Goal: Information Seeking & Learning: Understand process/instructions

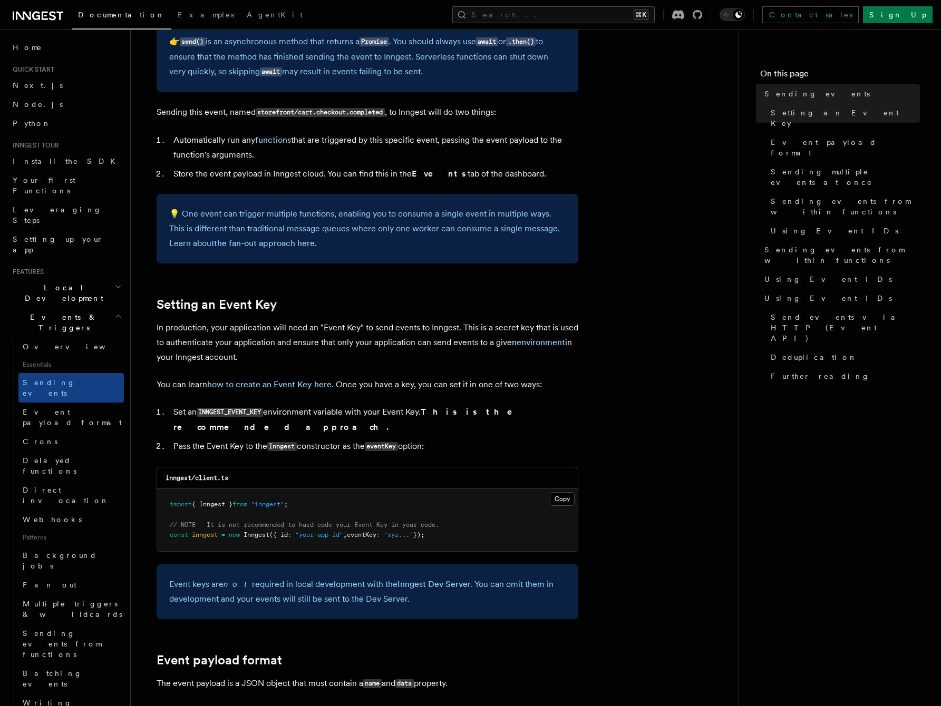
scroll to position [802, 0]
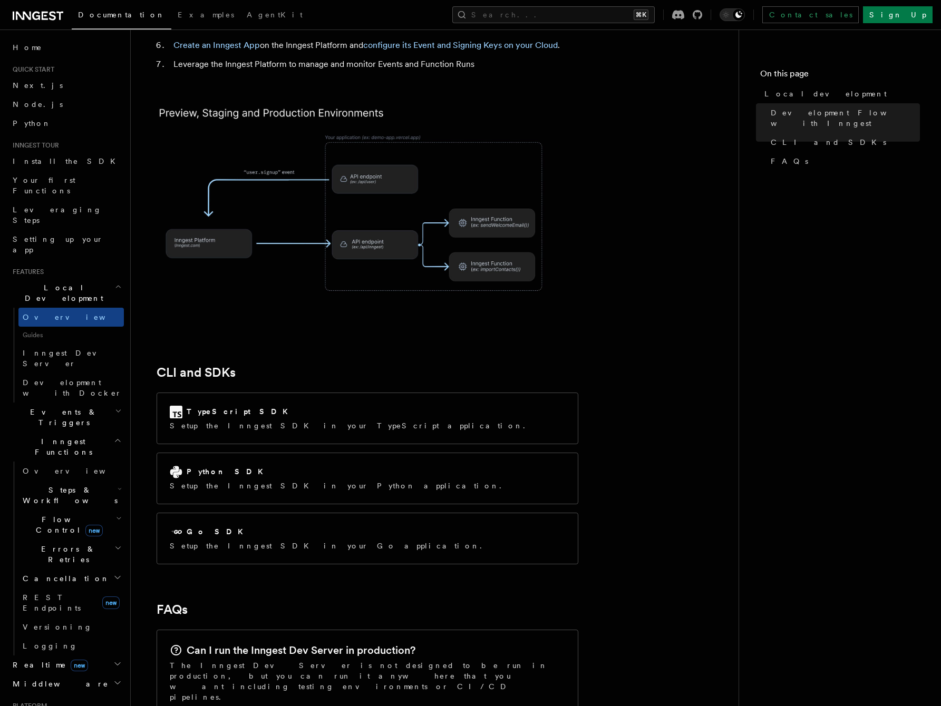
scroll to position [1289, 0]
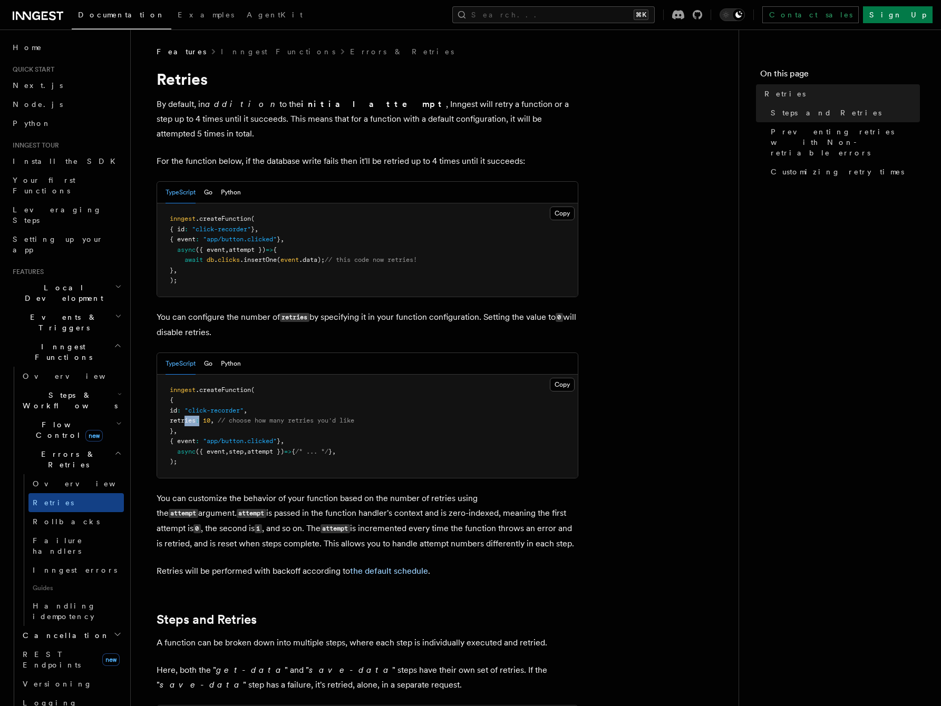
drag, startPoint x: 183, startPoint y: 407, endPoint x: 216, endPoint y: 407, distance: 32.2
click at [216, 417] on span "retries : 10 , // choose how many retries you'd like" at bounding box center [262, 420] width 185 height 7
copy span "retries :"
click at [38, 106] on link "Node.js" at bounding box center [65, 104] width 115 height 19
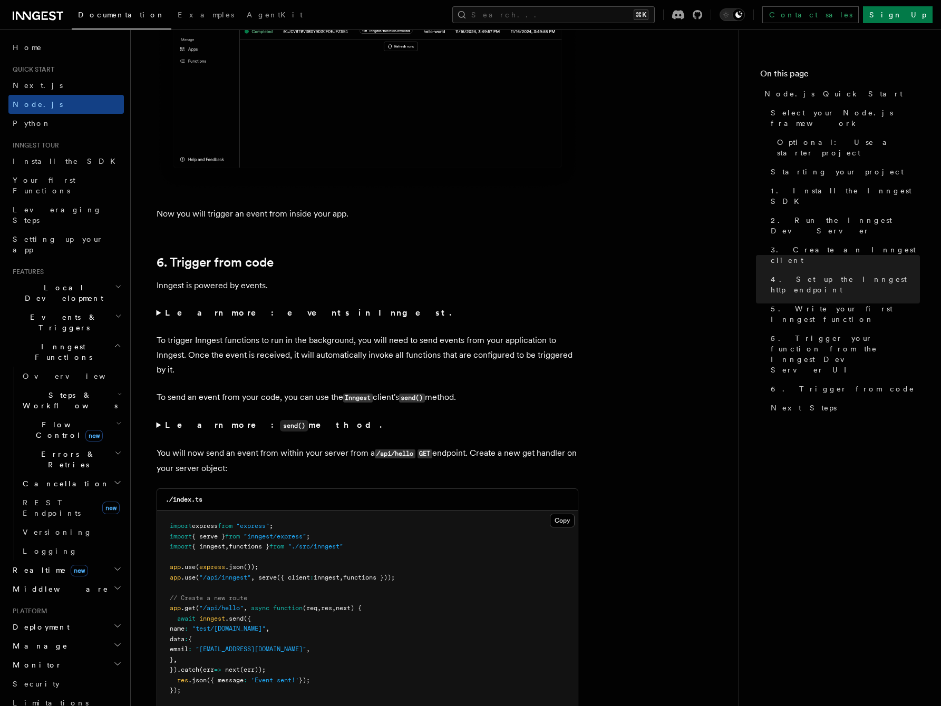
scroll to position [5181, 0]
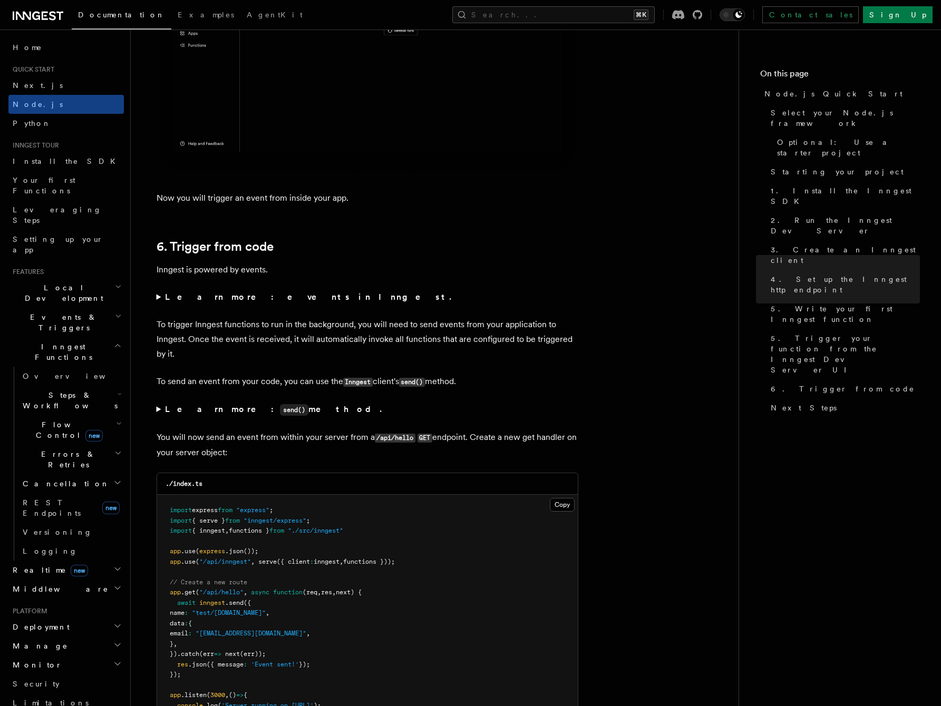
click at [280, 416] on code "send()" at bounding box center [294, 410] width 28 height 12
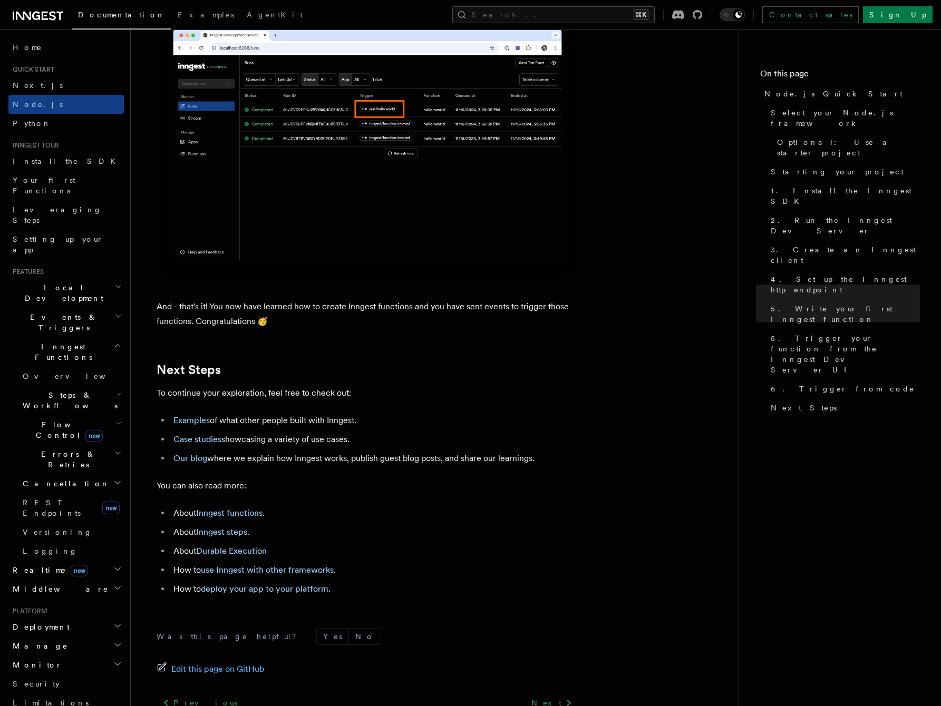
scroll to position [6516, 0]
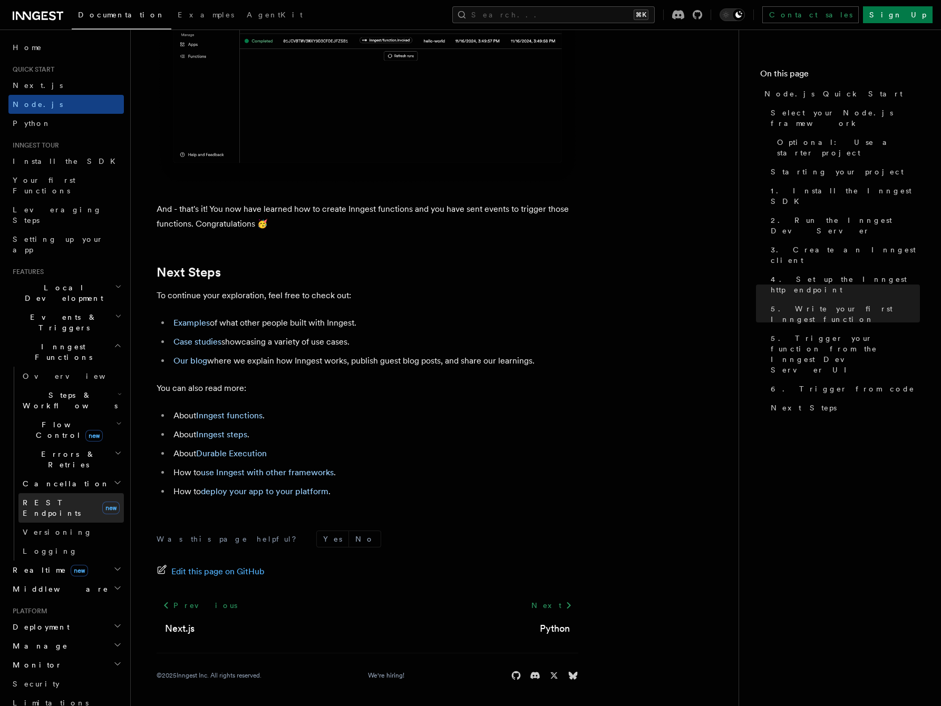
click at [58, 499] on span "REST Endpoints" at bounding box center [52, 508] width 58 height 19
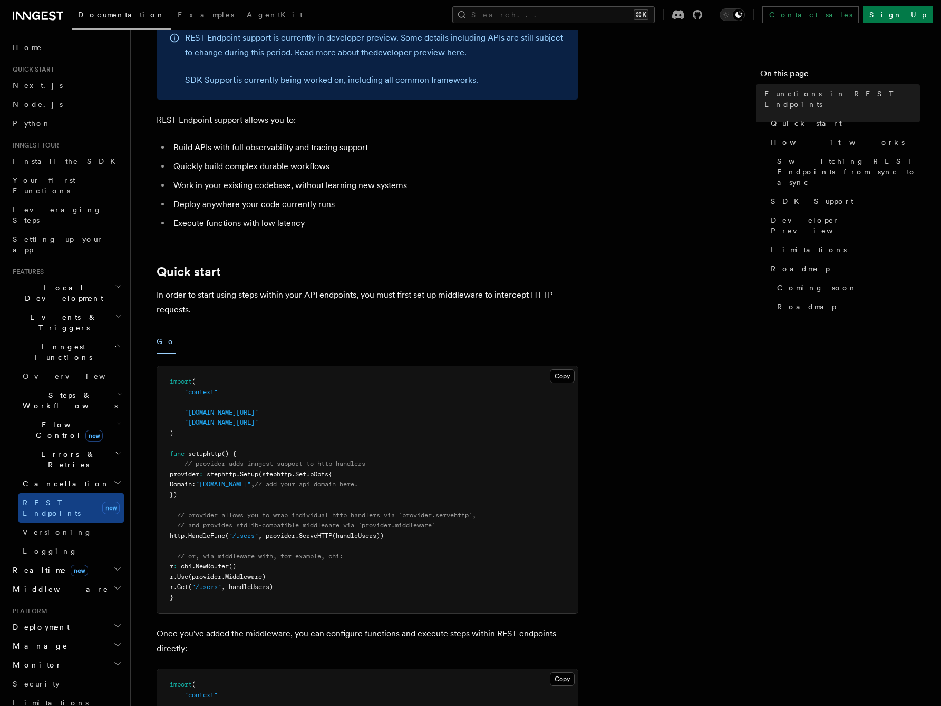
scroll to position [251, 0]
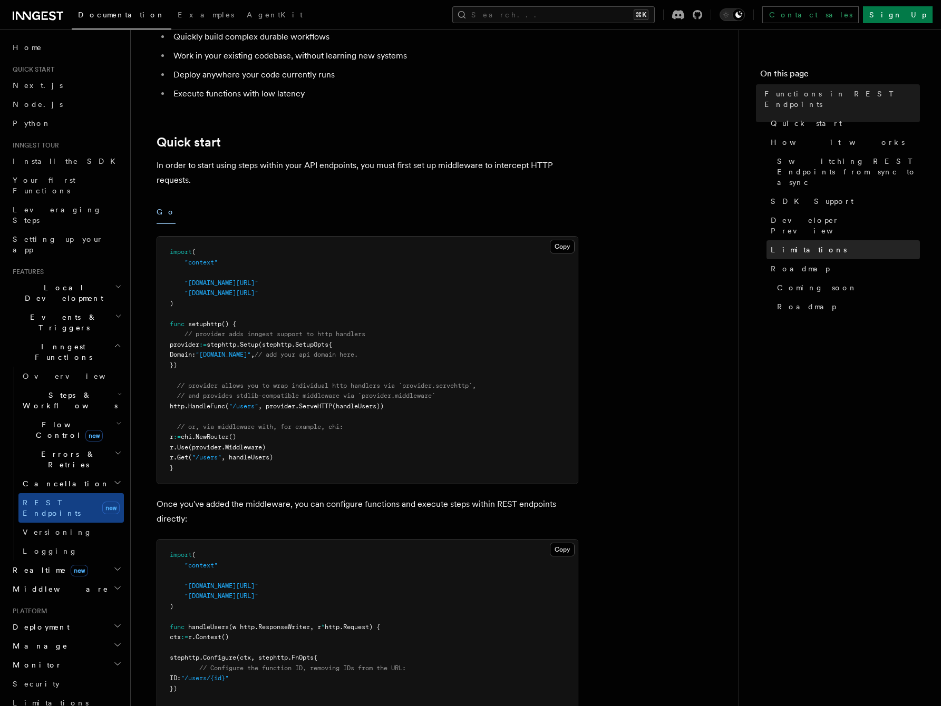
click at [777, 245] on span "Limitations" at bounding box center [809, 250] width 76 height 11
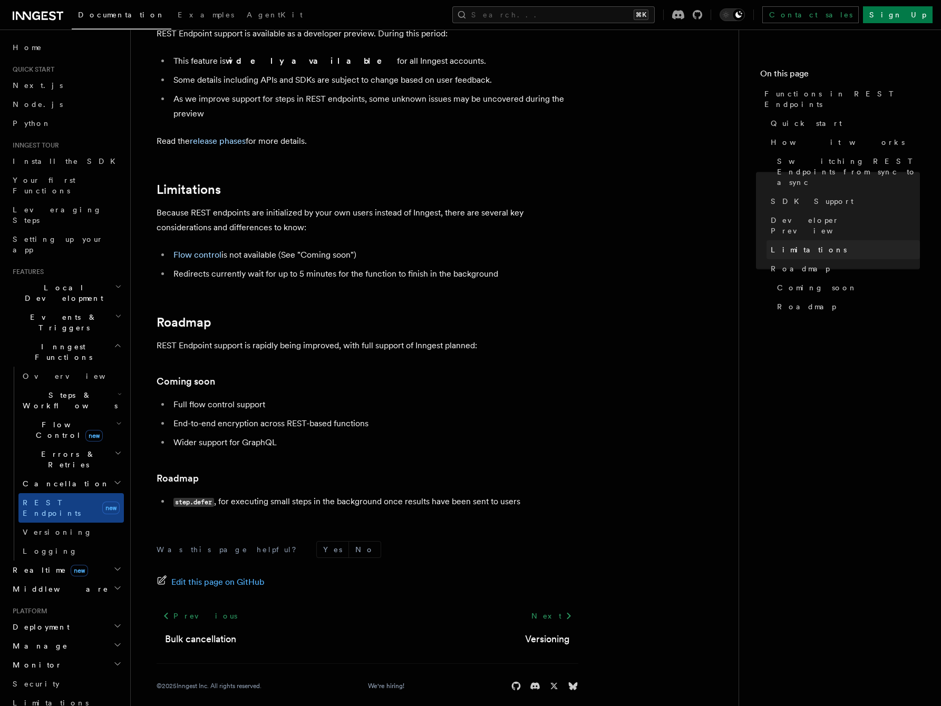
scroll to position [1726, 0]
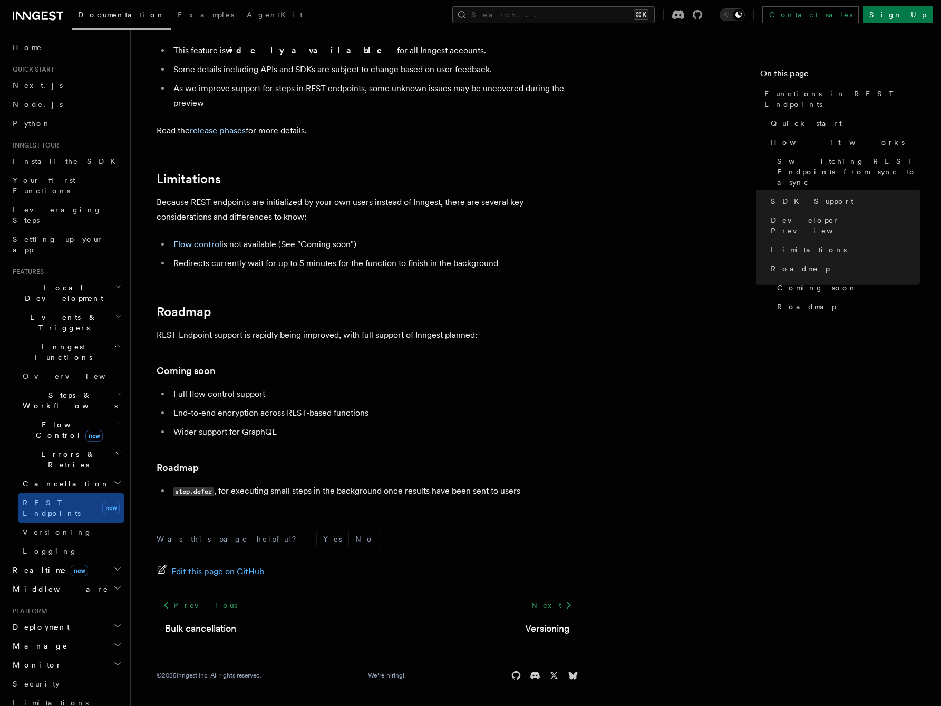
click at [114, 337] on h2 "Inngest Functions" at bounding box center [65, 352] width 115 height 30
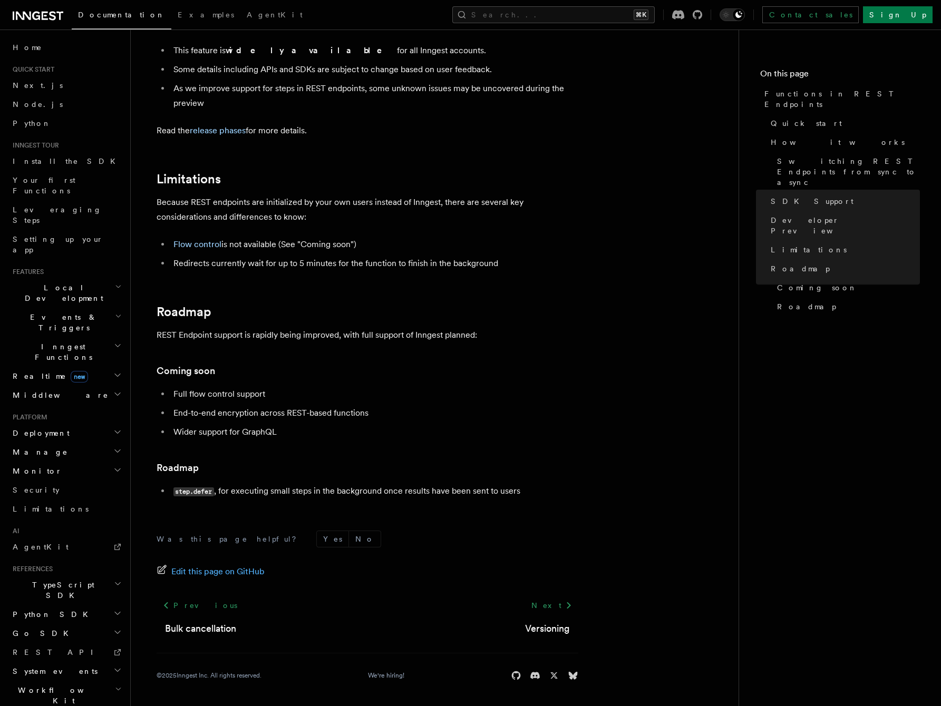
click at [117, 315] on icon "button" at bounding box center [119, 316] width 4 height 2
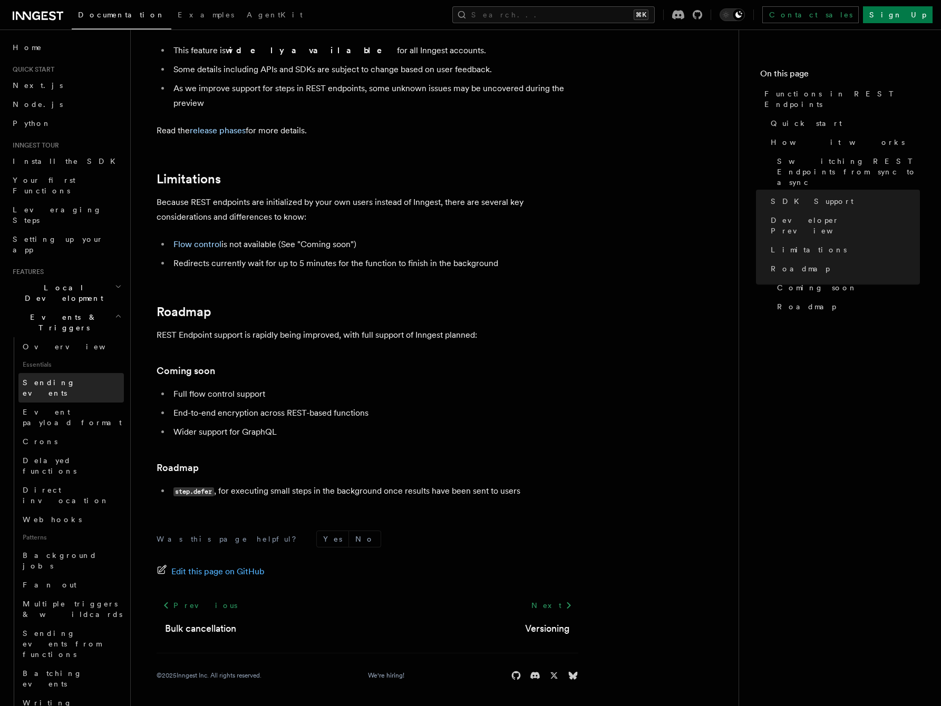
click at [57, 373] on link "Sending events" at bounding box center [70, 388] width 105 height 30
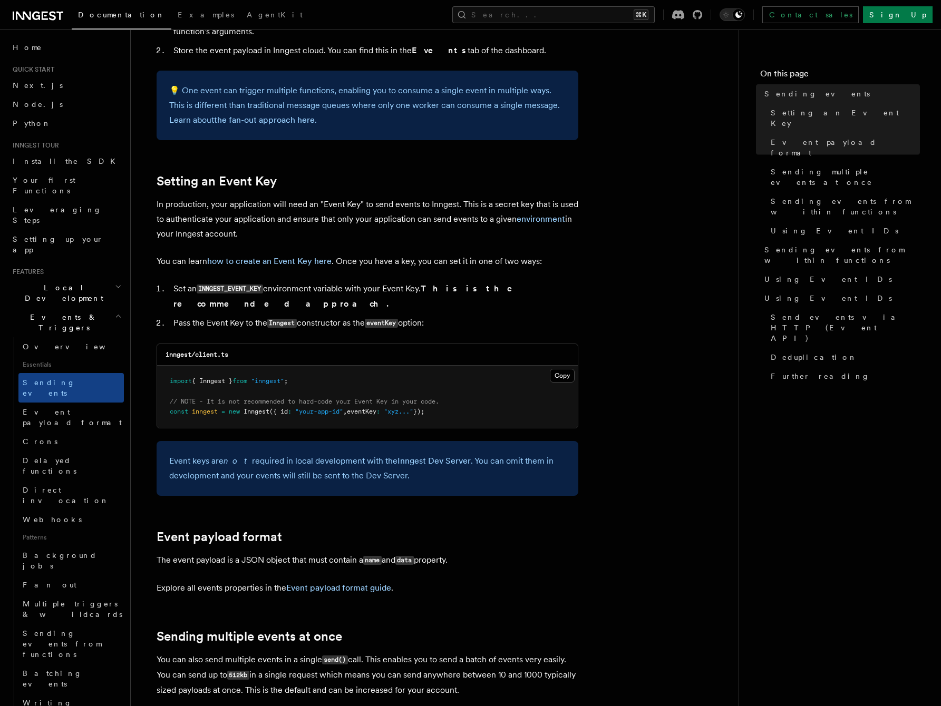
scroll to position [843, 0]
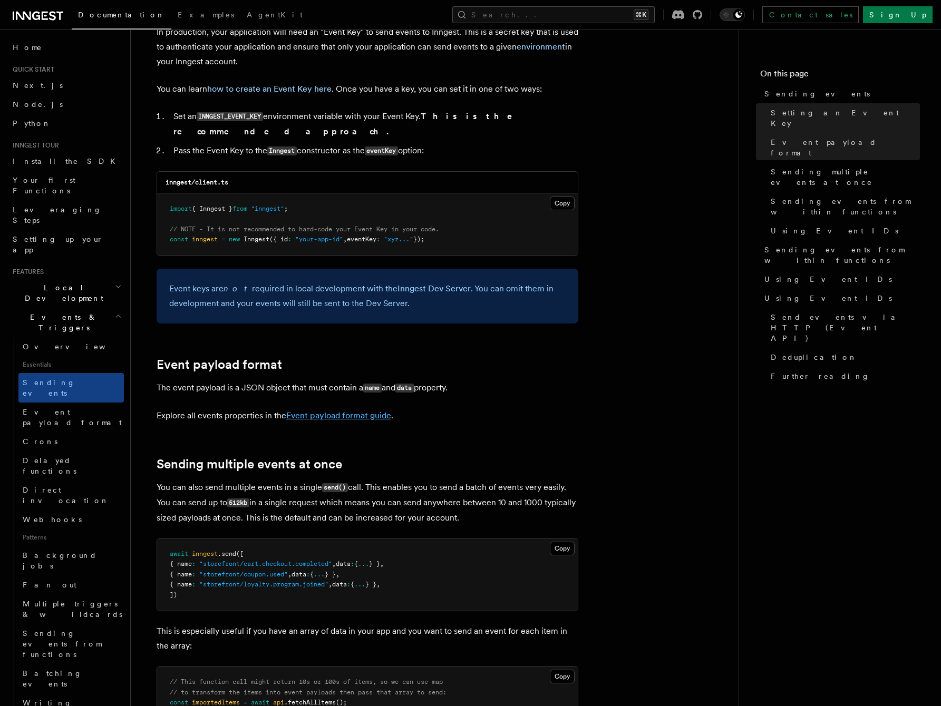
click at [334, 411] on link "Event payload format guide" at bounding box center [338, 416] width 105 height 10
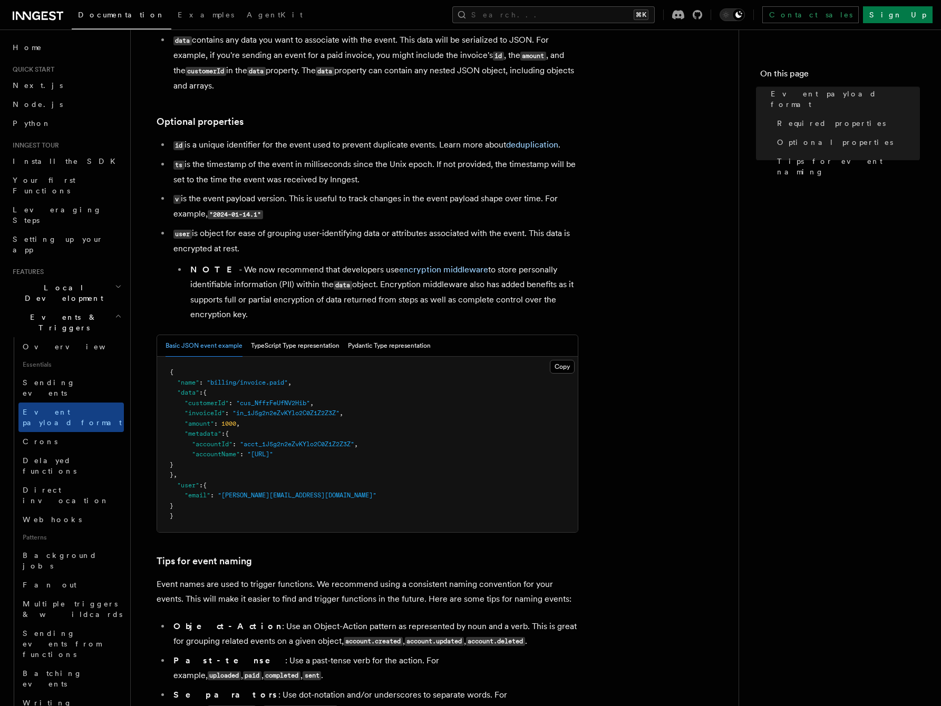
scroll to position [197, 0]
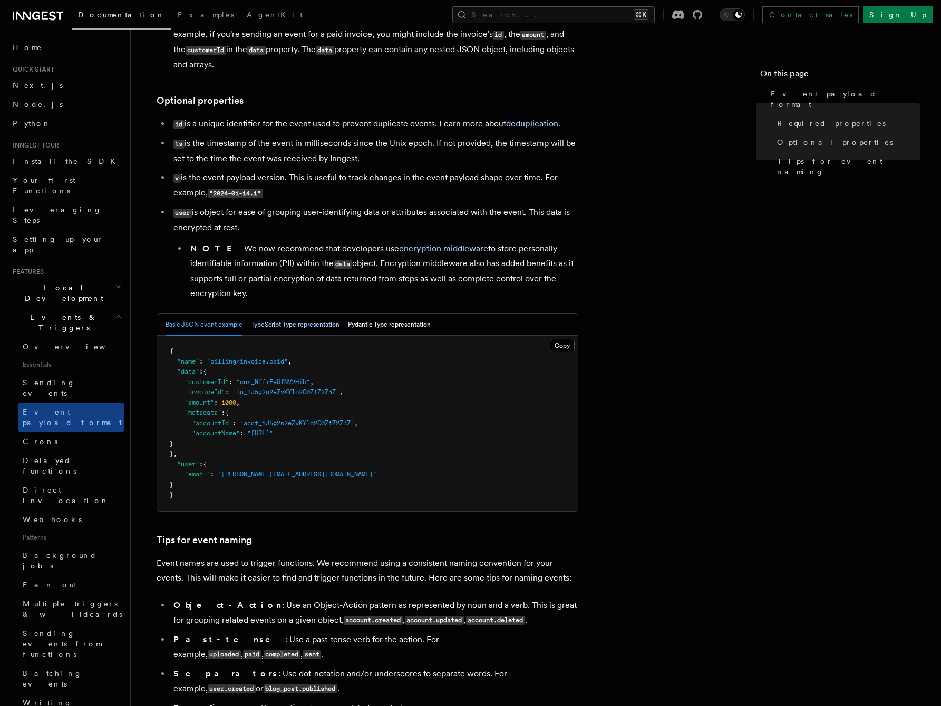
click at [312, 321] on button "TypeScript Type representation" at bounding box center [295, 325] width 89 height 22
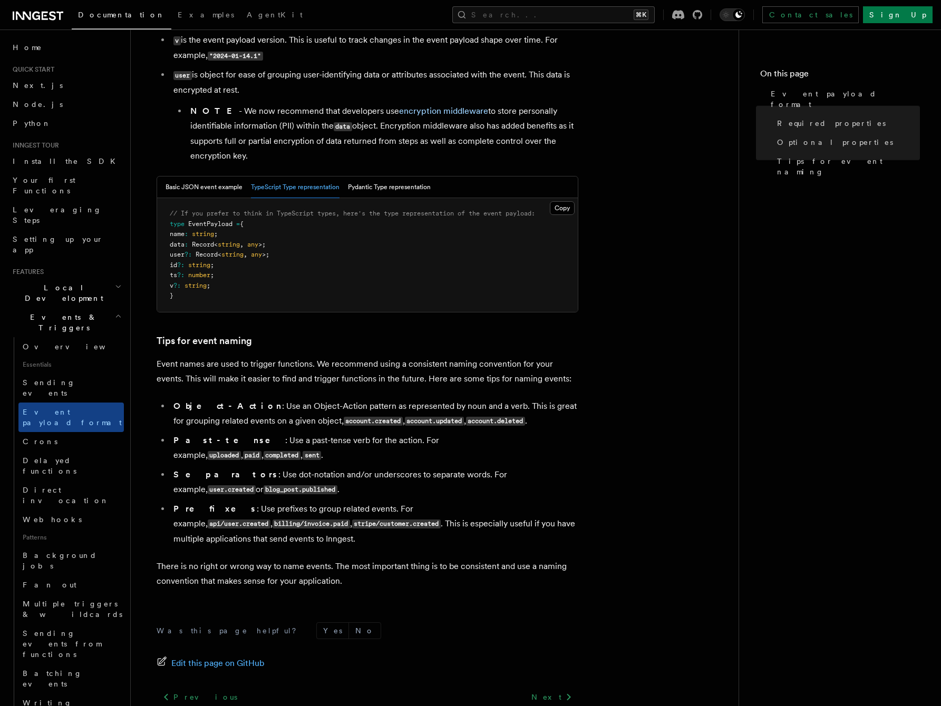
scroll to position [348, 0]
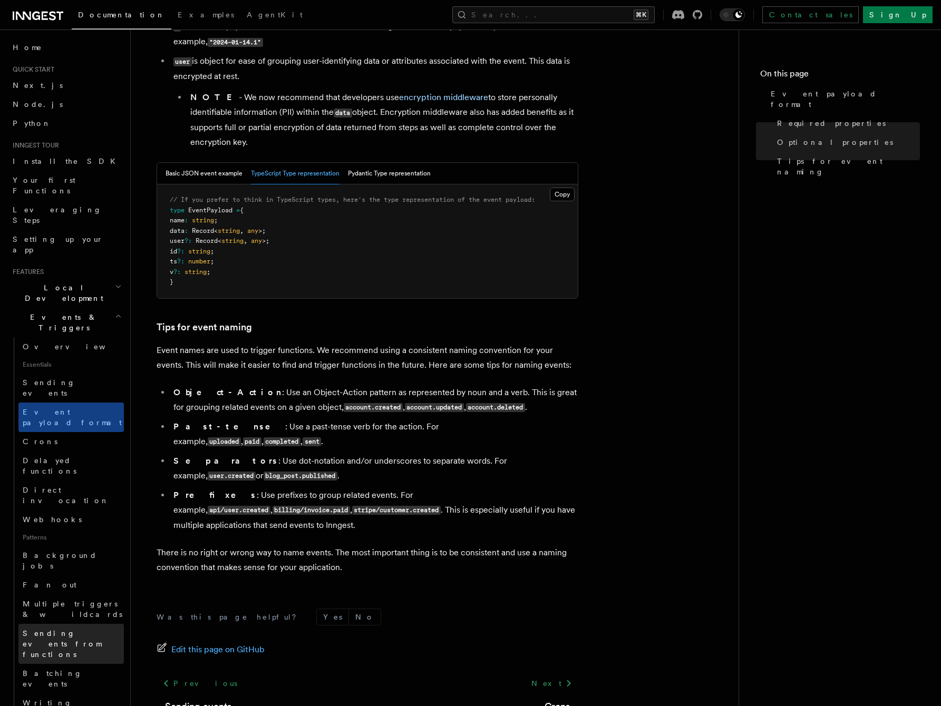
click at [64, 630] on span "Sending events from functions" at bounding box center [62, 645] width 79 height 30
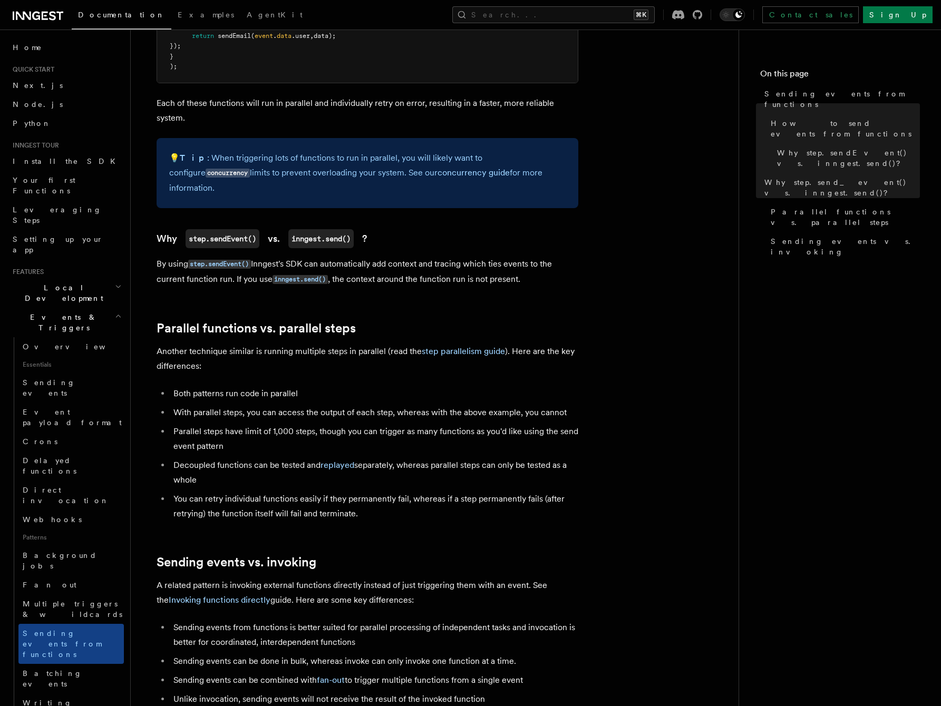
scroll to position [1191, 0]
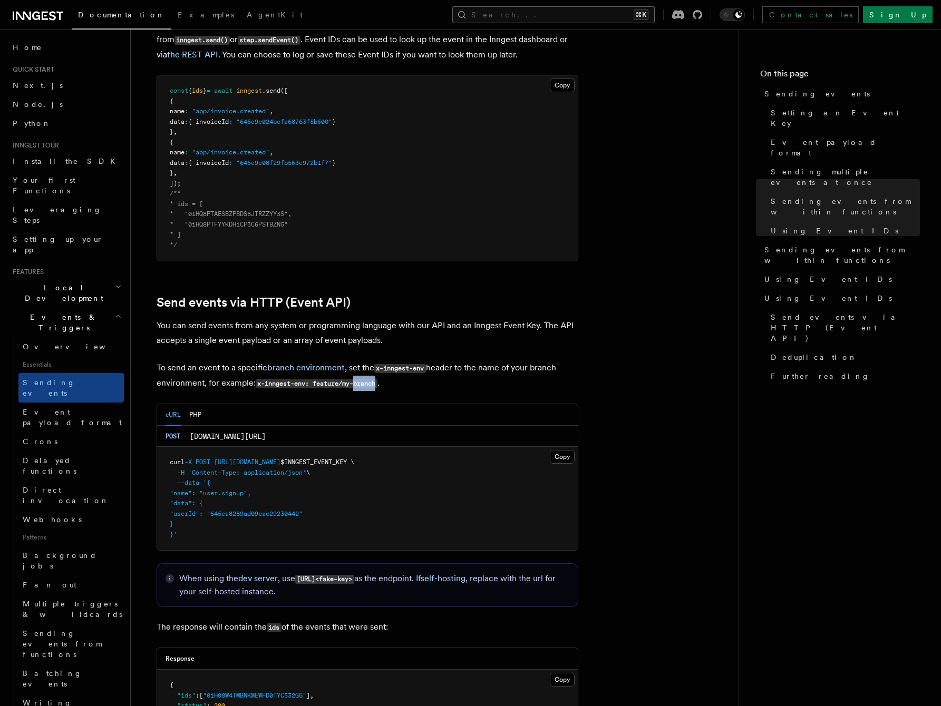
click at [646, 15] on button "Search... ⌘K" at bounding box center [553, 14] width 202 height 17
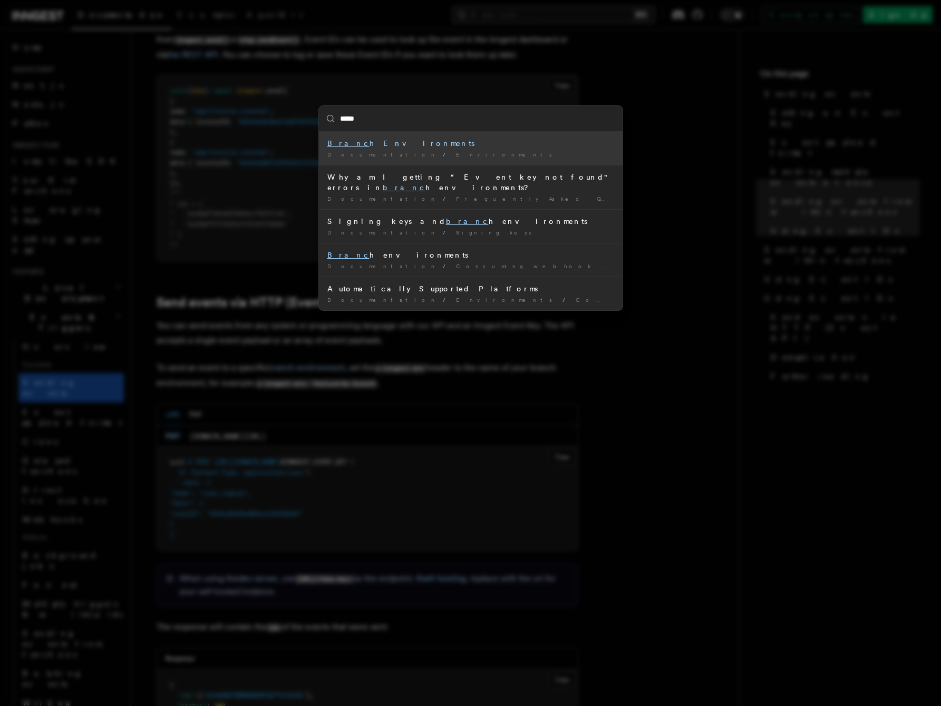
type input "******"
click at [369, 143] on div "Branch Environments" at bounding box center [470, 143] width 287 height 11
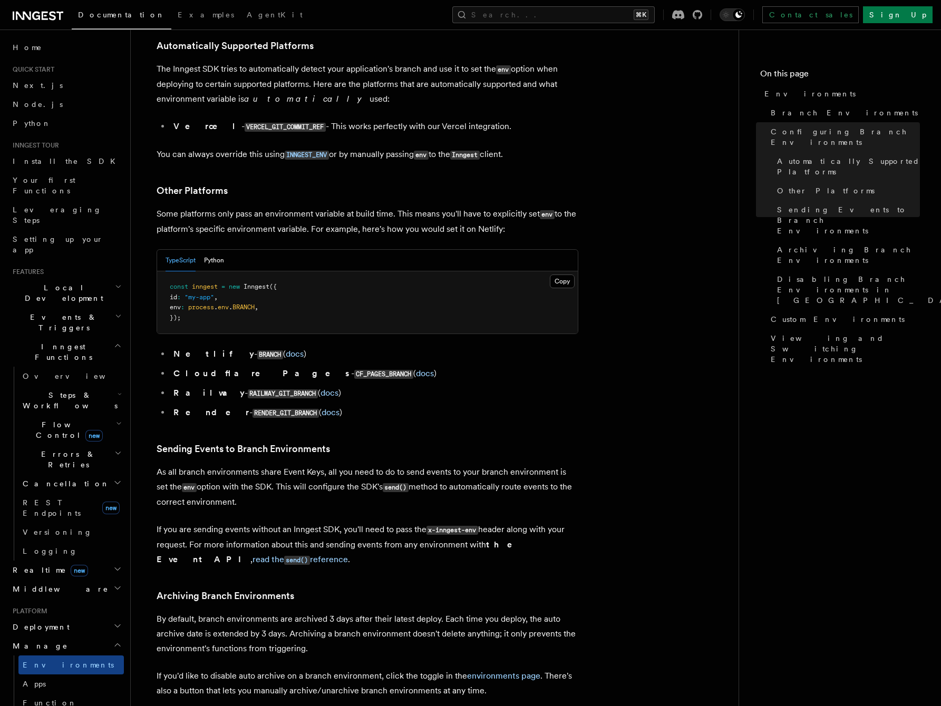
scroll to position [1295, 0]
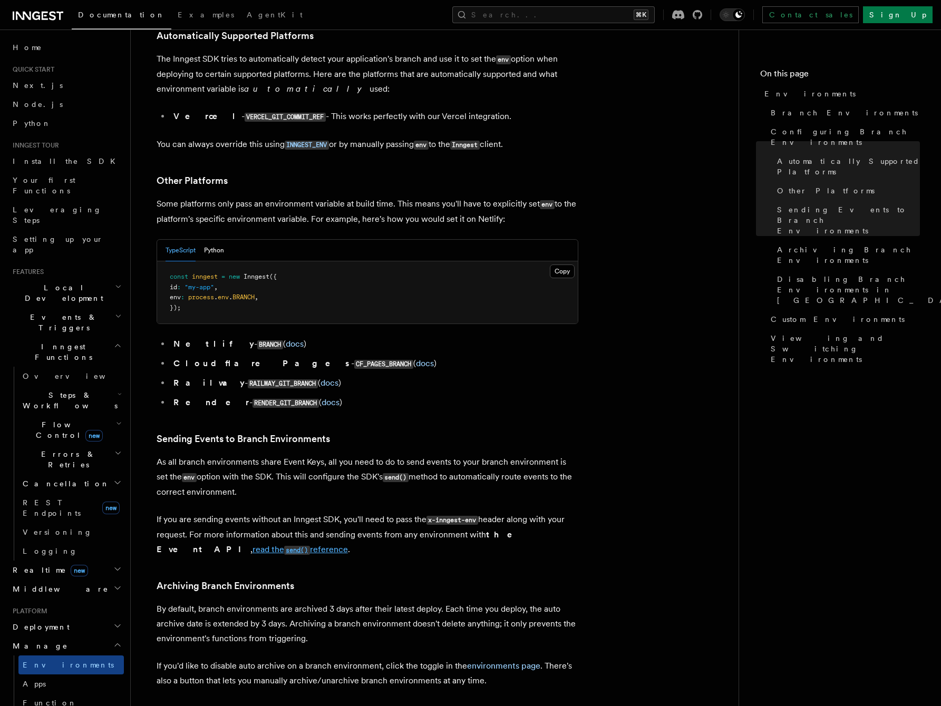
click at [284, 546] on code "send()" at bounding box center [297, 550] width 26 height 9
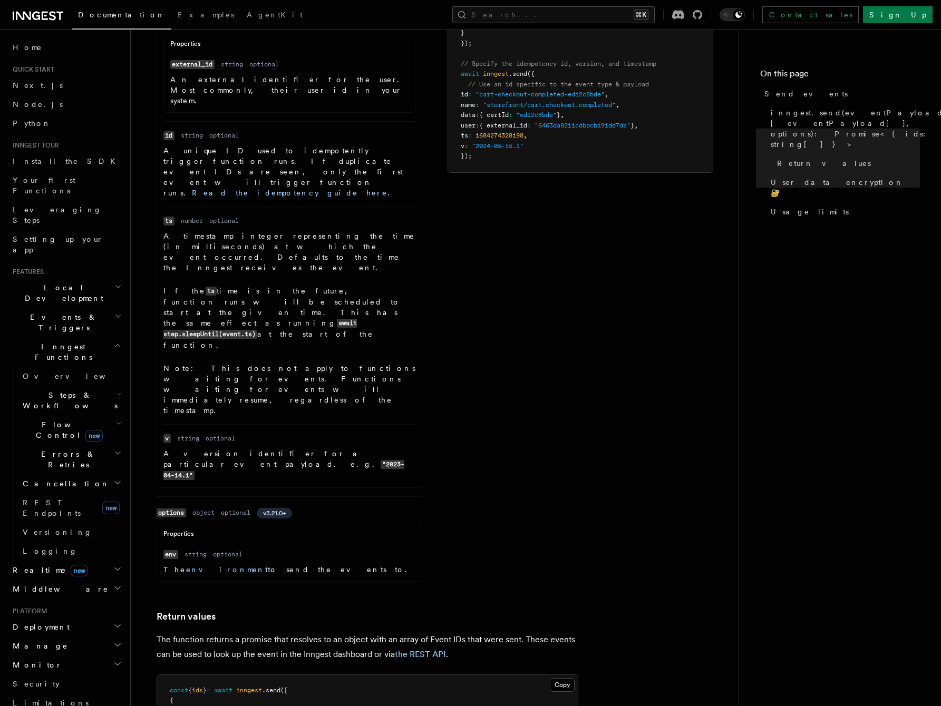
scroll to position [491, 0]
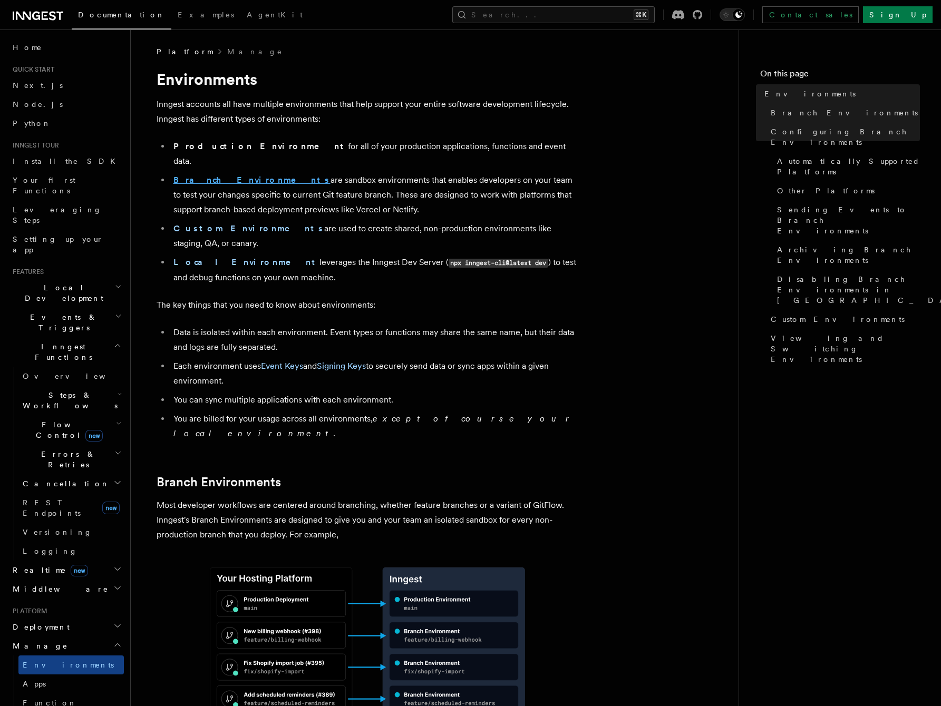
click at [214, 175] on strong "Branch Environments" at bounding box center [251, 180] width 157 height 10
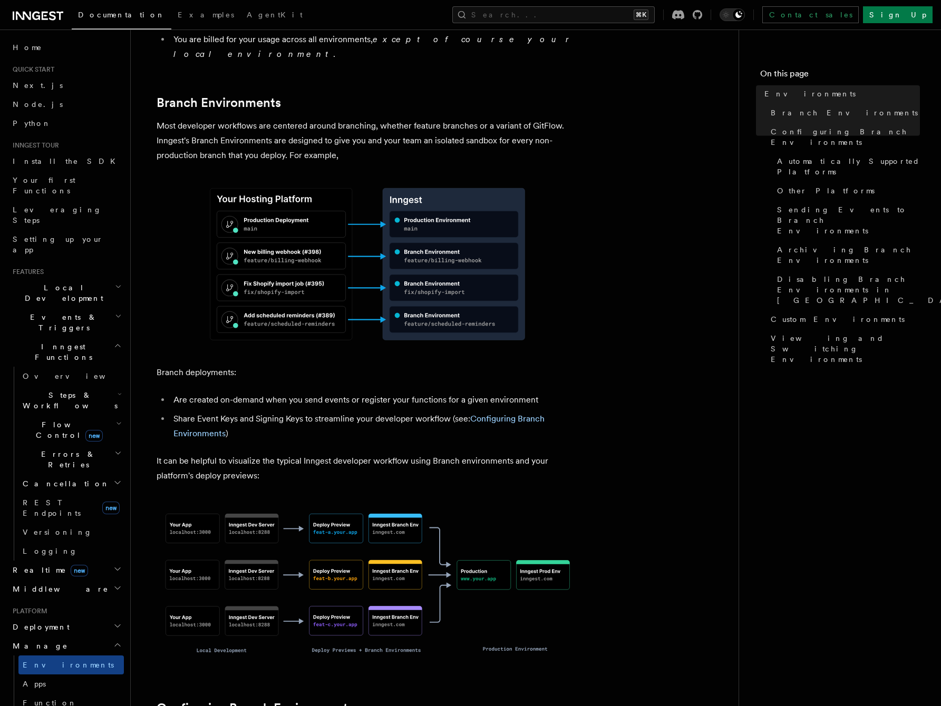
scroll to position [380, 0]
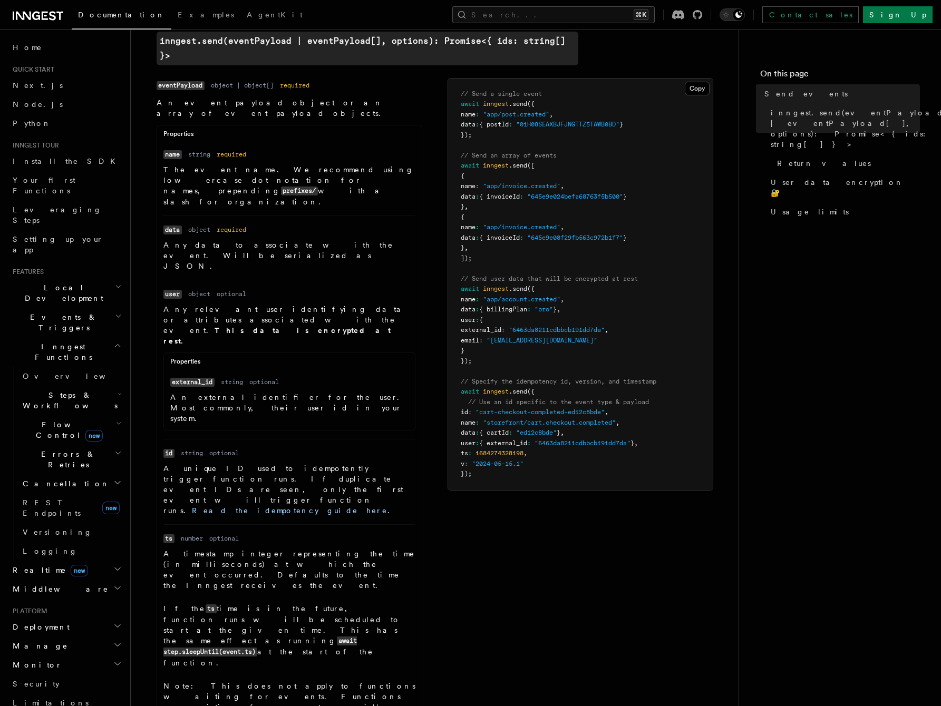
scroll to position [353, 0]
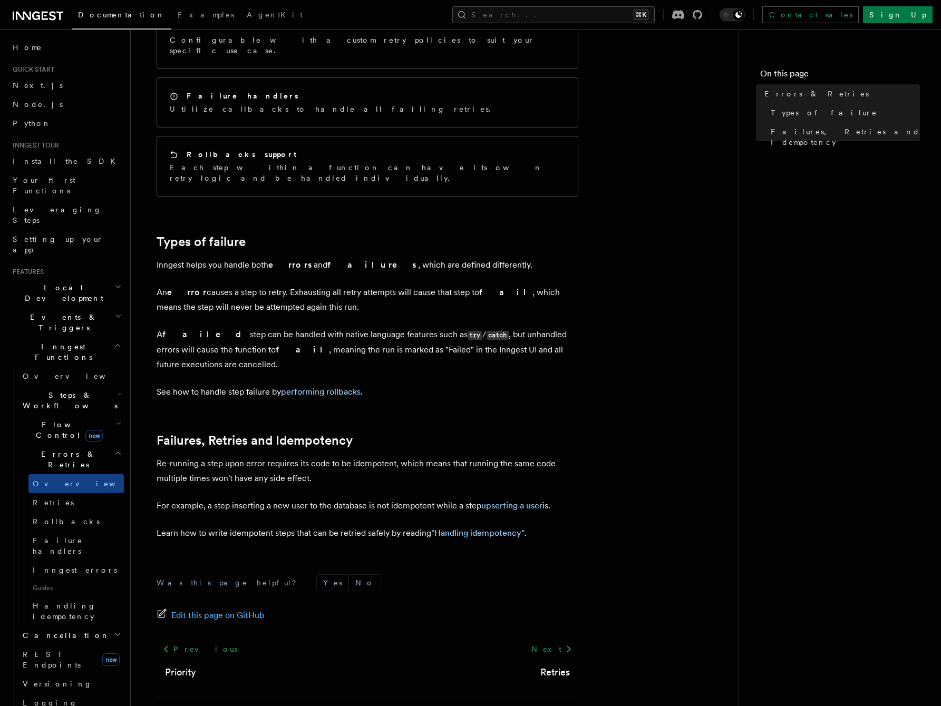
scroll to position [193, 0]
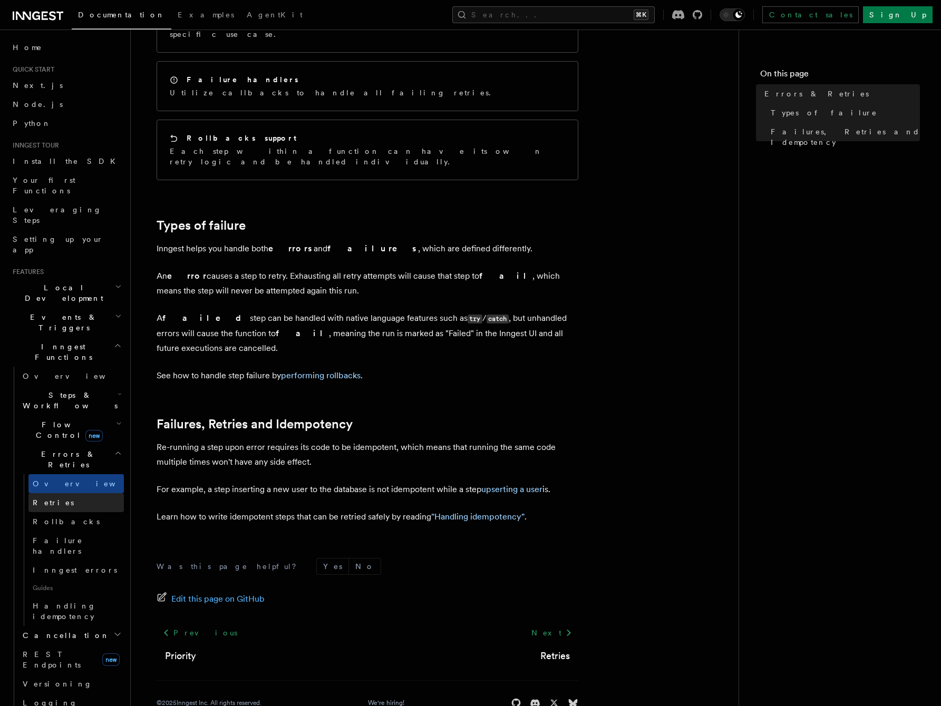
click at [67, 493] on link "Retries" at bounding box center [75, 502] width 95 height 19
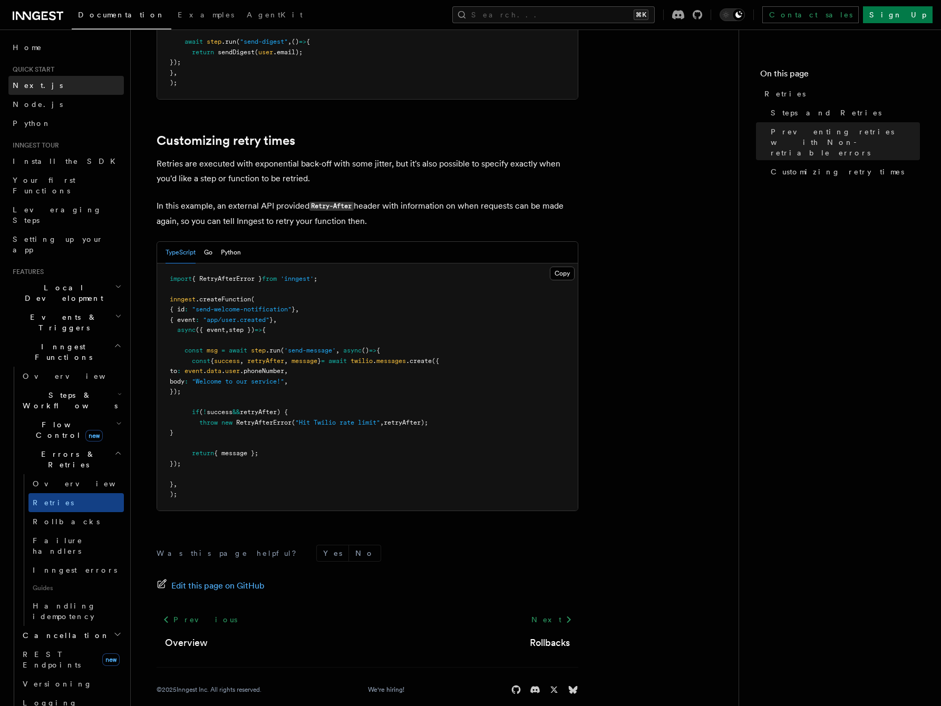
click at [29, 80] on span "Next.js" at bounding box center [38, 85] width 50 height 11
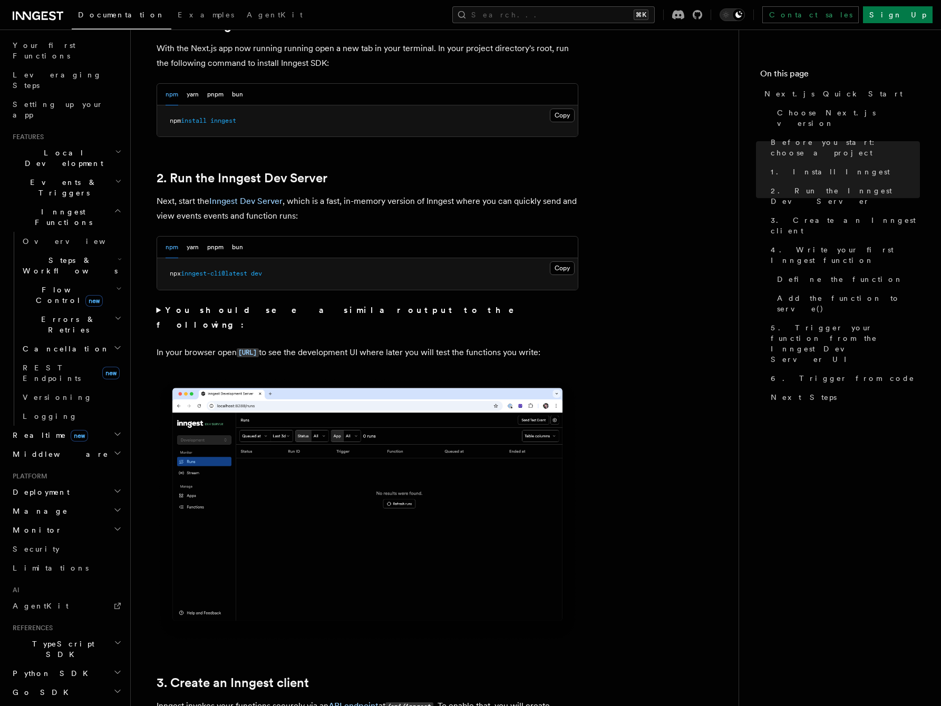
scroll to position [150, 0]
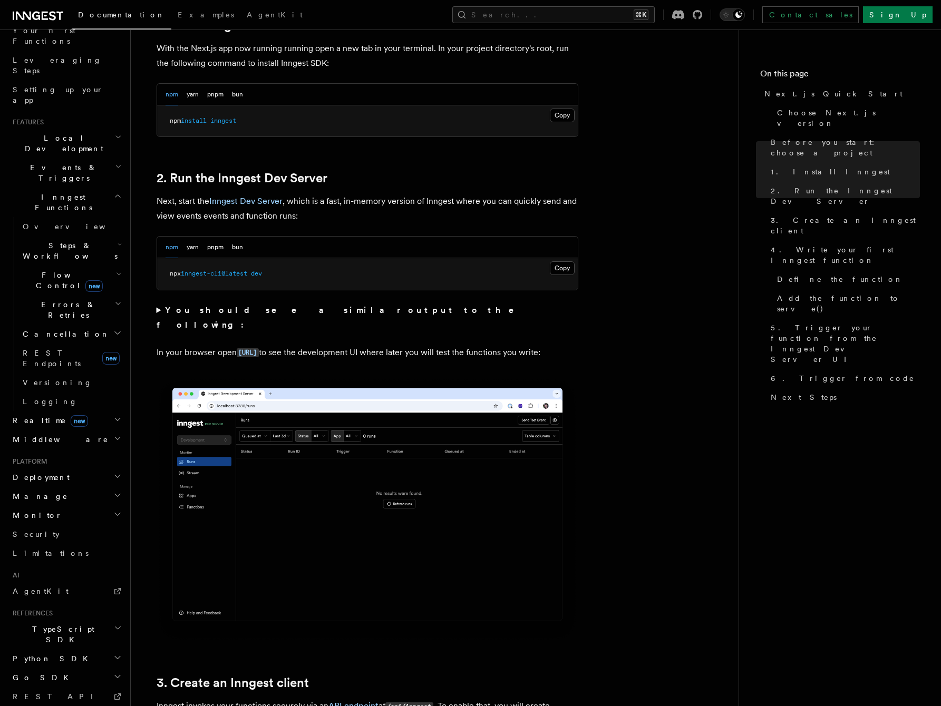
click at [120, 624] on icon "button" at bounding box center [118, 628] width 8 height 8
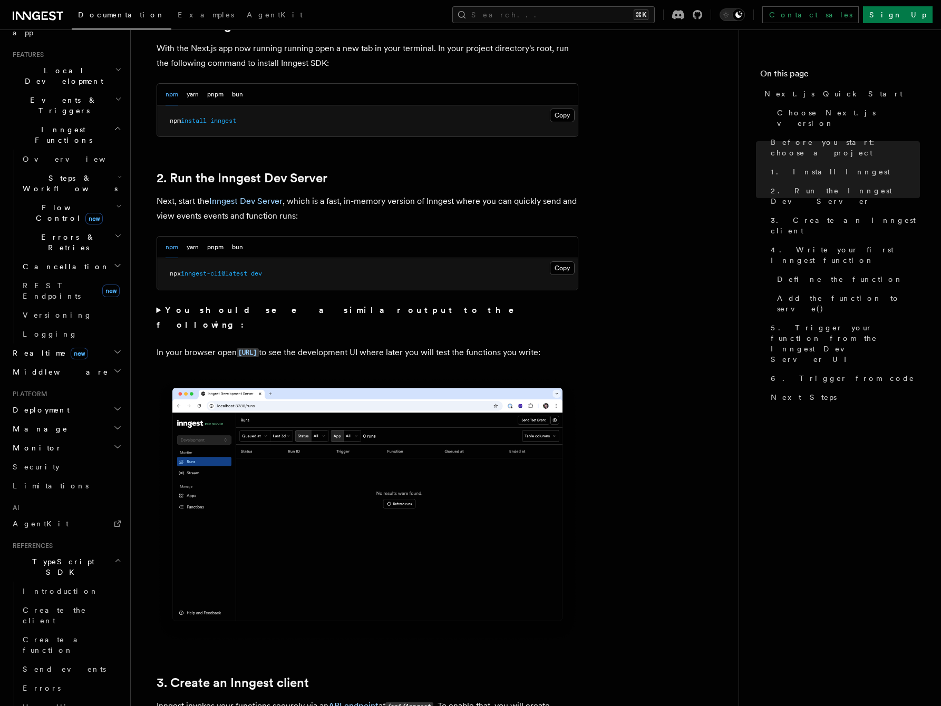
scroll to position [249, 0]
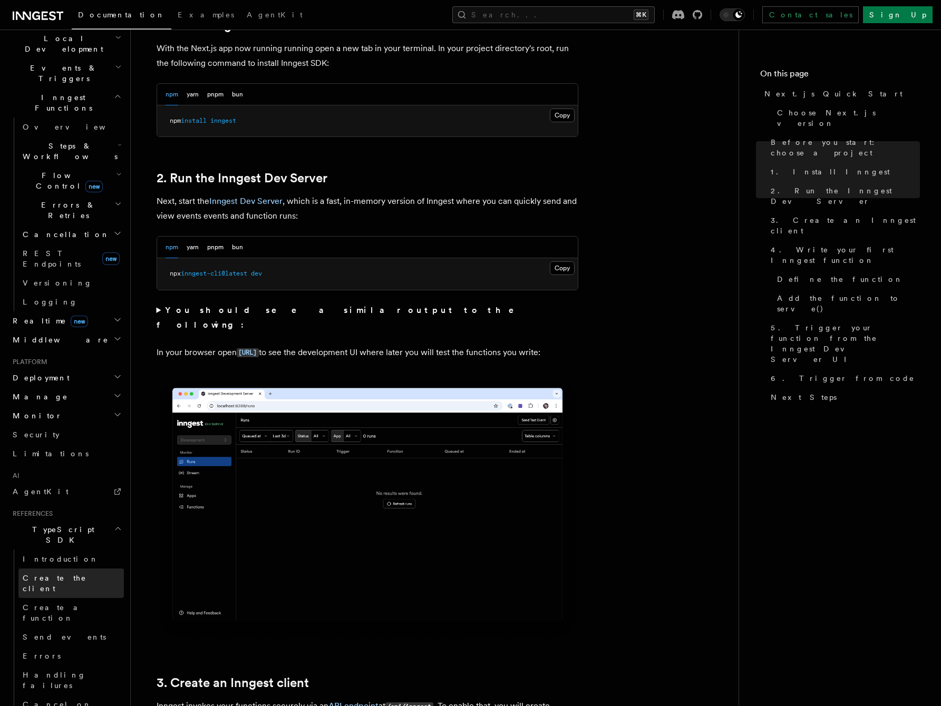
click at [71, 574] on span "Create the client" at bounding box center [55, 583] width 64 height 19
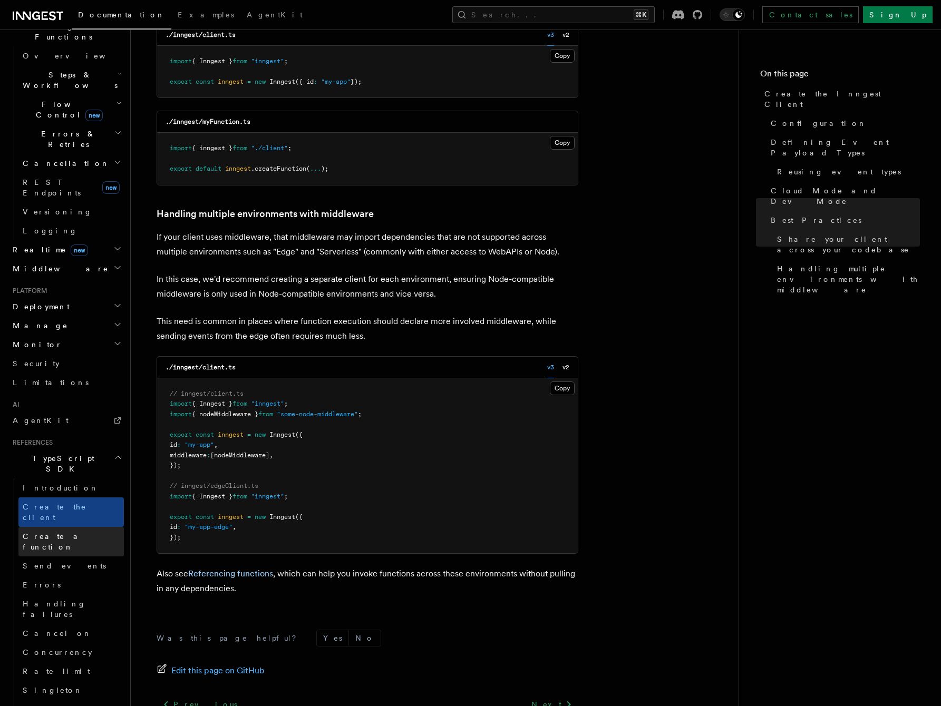
scroll to position [331, 0]
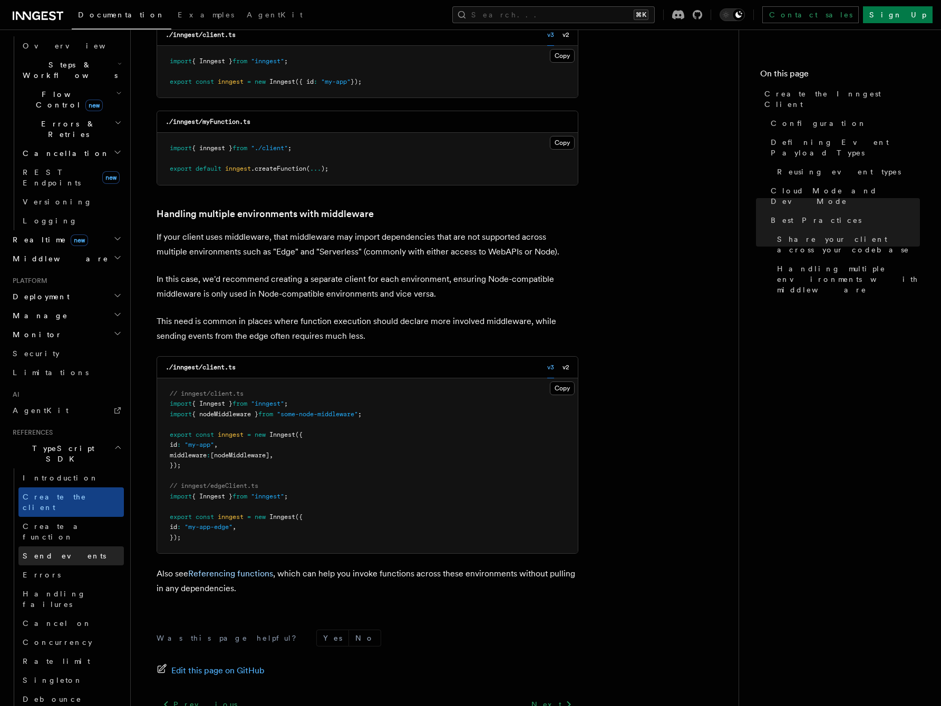
click at [48, 552] on span "Send events" at bounding box center [64, 556] width 83 height 8
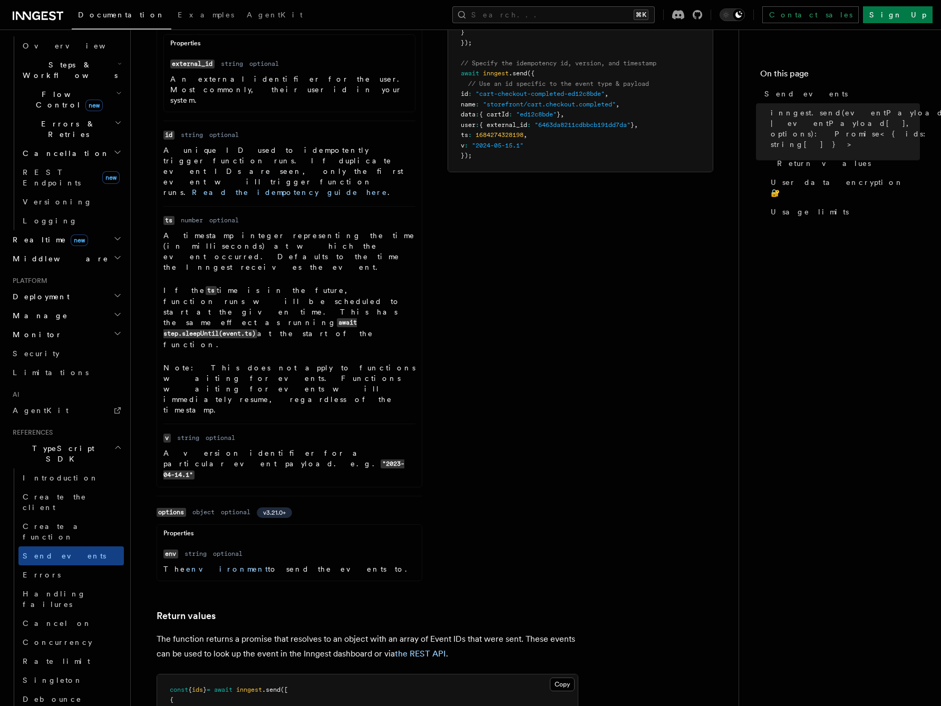
scroll to position [664, 0]
drag, startPoint x: 180, startPoint y: 578, endPoint x: 306, endPoint y: 586, distance: 126.3
copy code "ids = [ * "01HQ8PTAESBZPBDS8JTRZZYY3S","
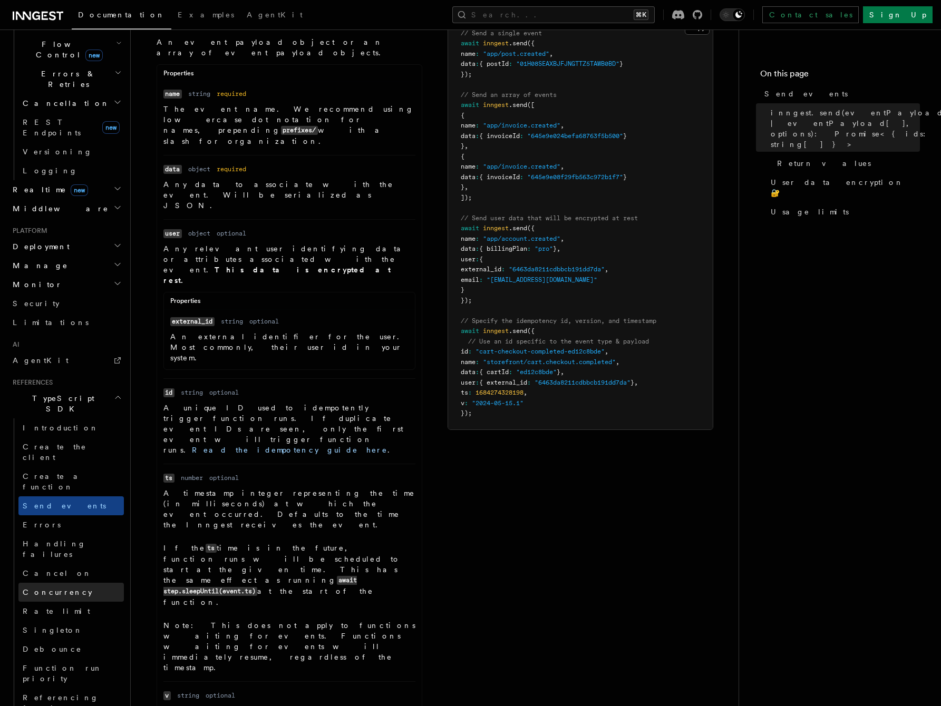
scroll to position [391, 0]
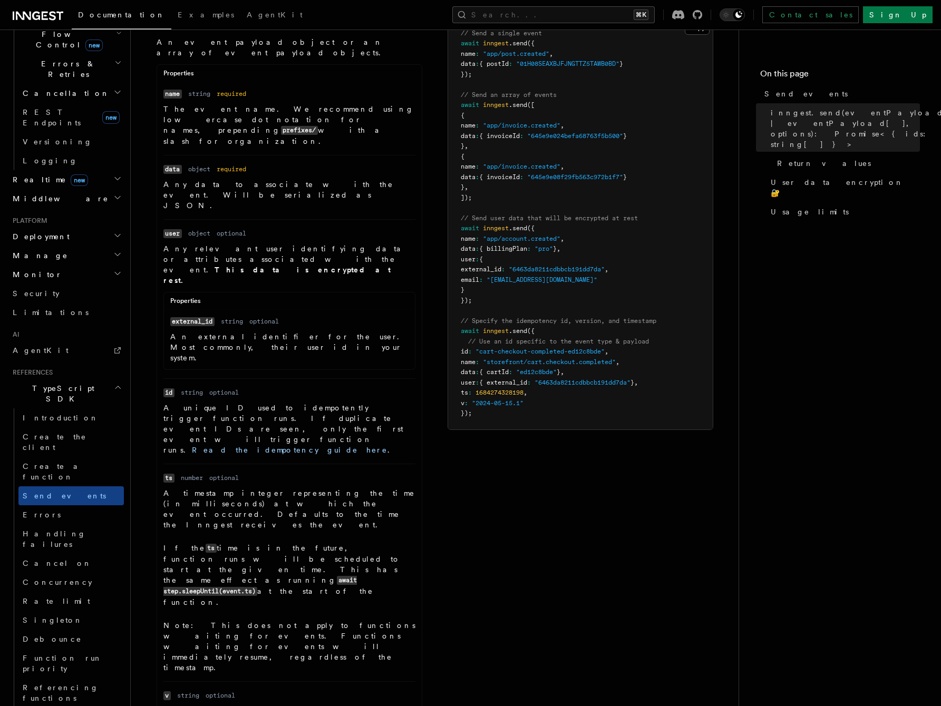
click at [66, 706] on link "Testing" at bounding box center [70, 717] width 105 height 19
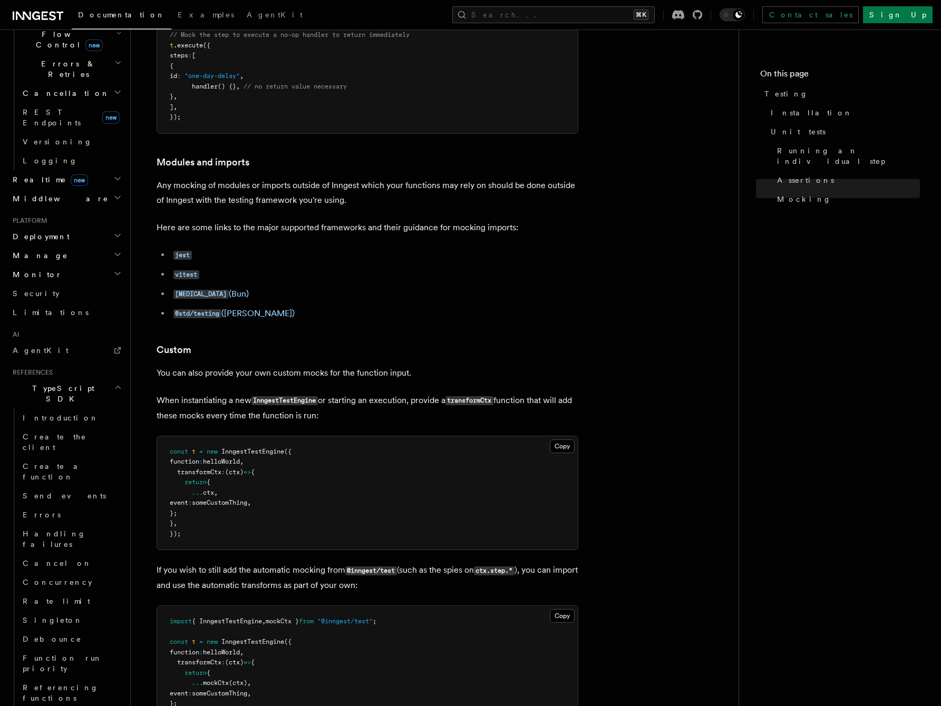
scroll to position [3426, 0]
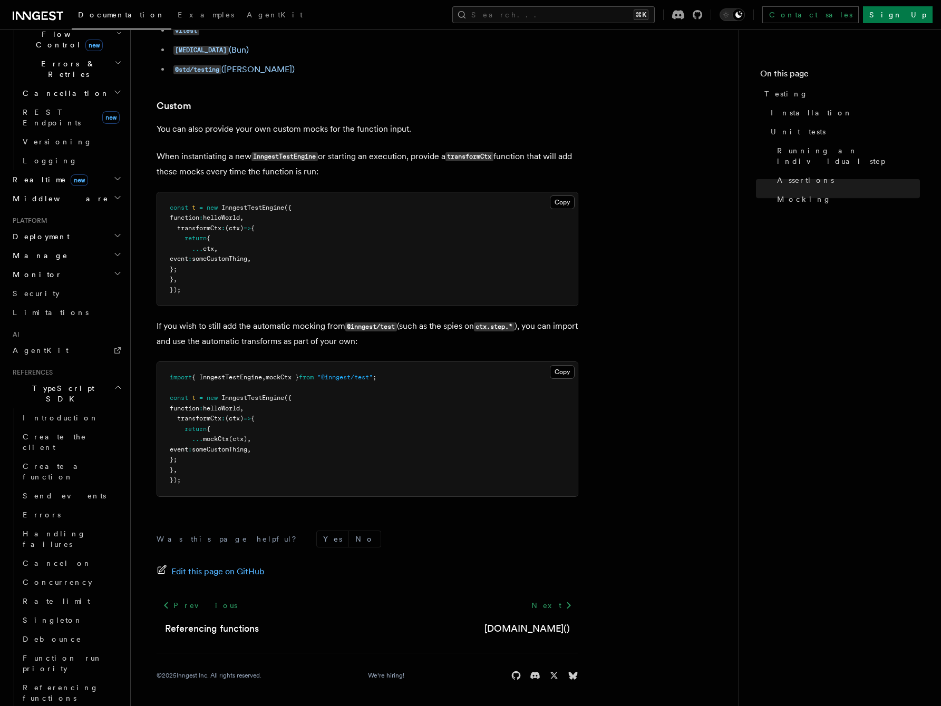
scroll to position [405, 0]
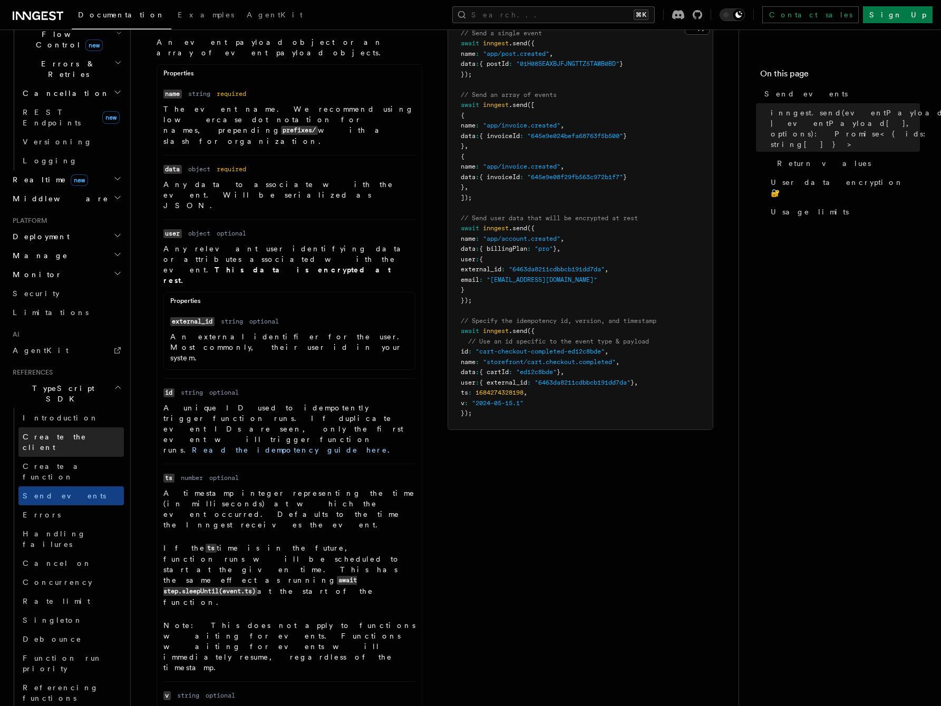
click at [69, 433] on span "Create the client" at bounding box center [55, 442] width 64 height 19
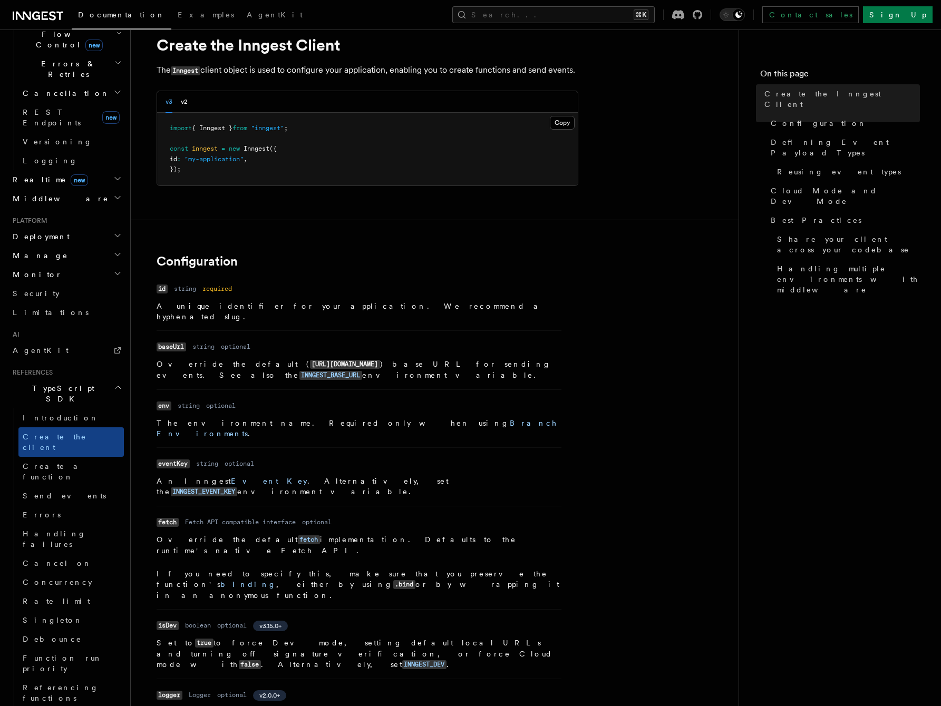
scroll to position [43, 0]
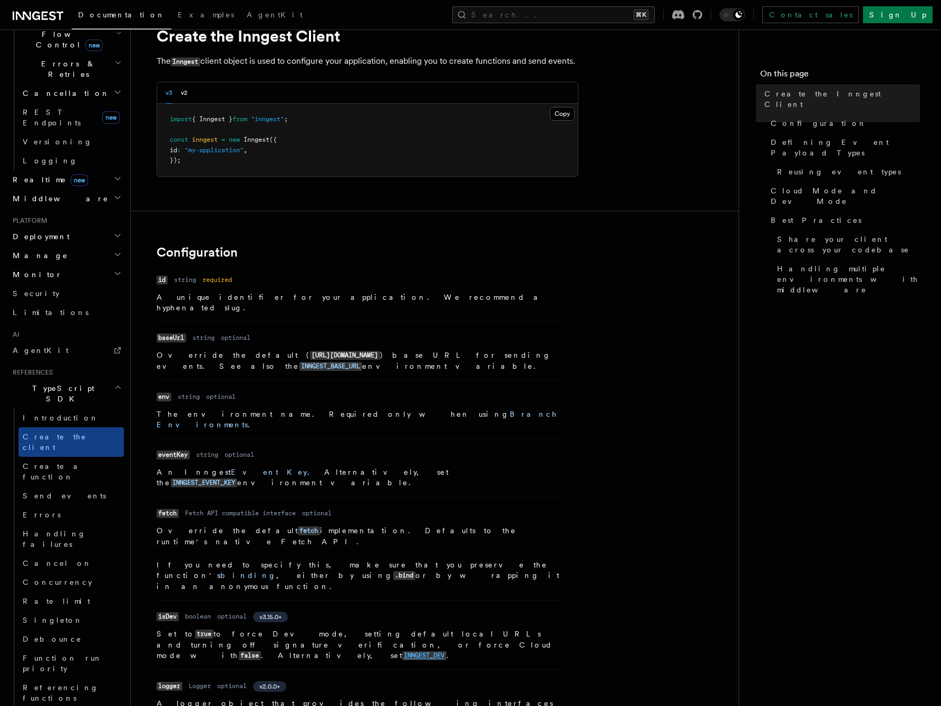
click at [402, 652] on code "INNGEST_DEV" at bounding box center [424, 656] width 44 height 9
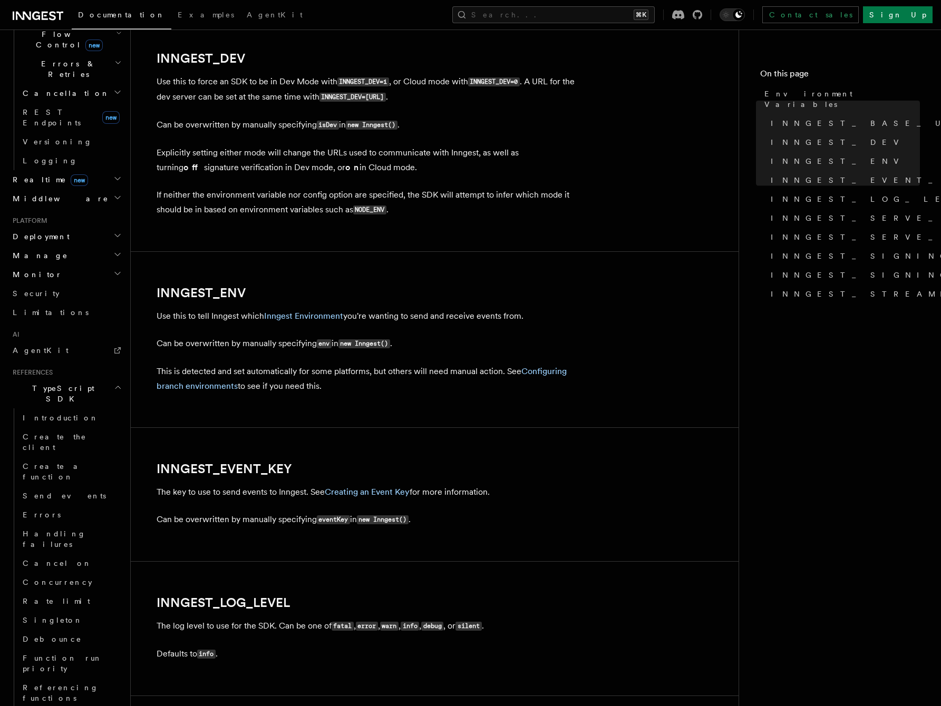
scroll to position [790, 0]
drag, startPoint x: 462, startPoint y: 98, endPoint x: 380, endPoint y: 96, distance: 82.8
click at [380, 96] on p "Use this to force an SDK to be in Dev Mode with INNGEST_DEV=1 , or Cloud mode w…" at bounding box center [368, 89] width 422 height 31
copy code "http://localhost:8288"
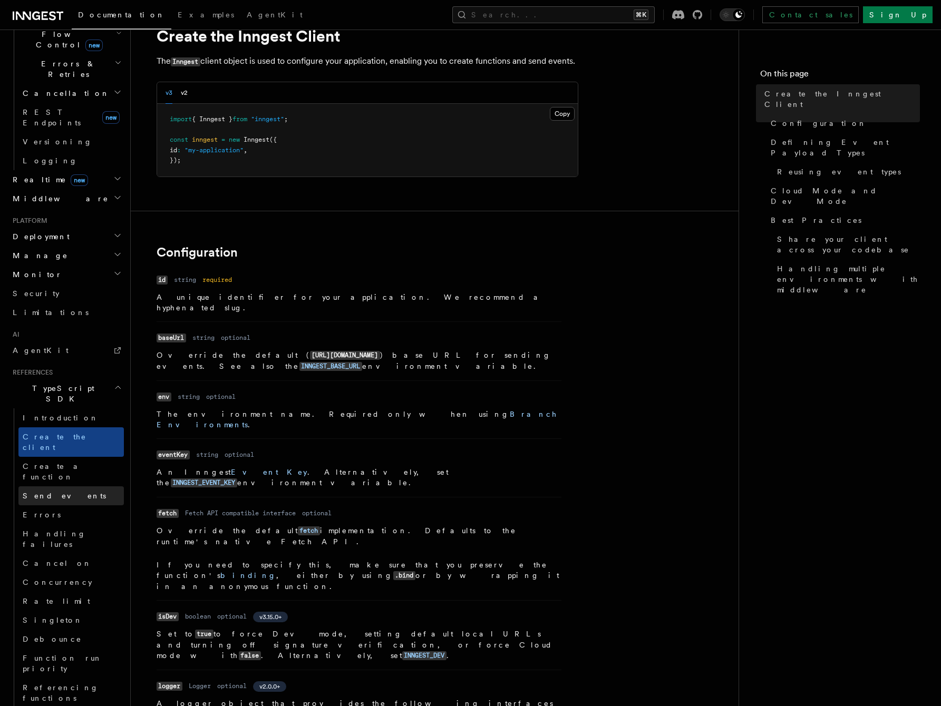
click at [58, 492] on span "Send events" at bounding box center [64, 496] width 83 height 8
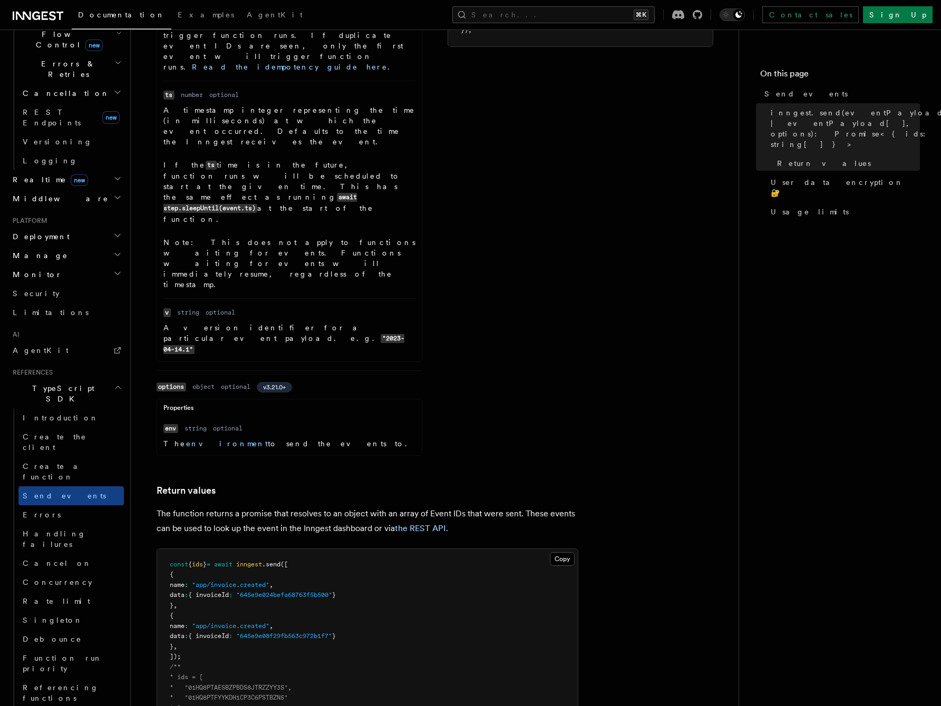
scroll to position [808, 0]
